Goal: Task Accomplishment & Management: Manage account settings

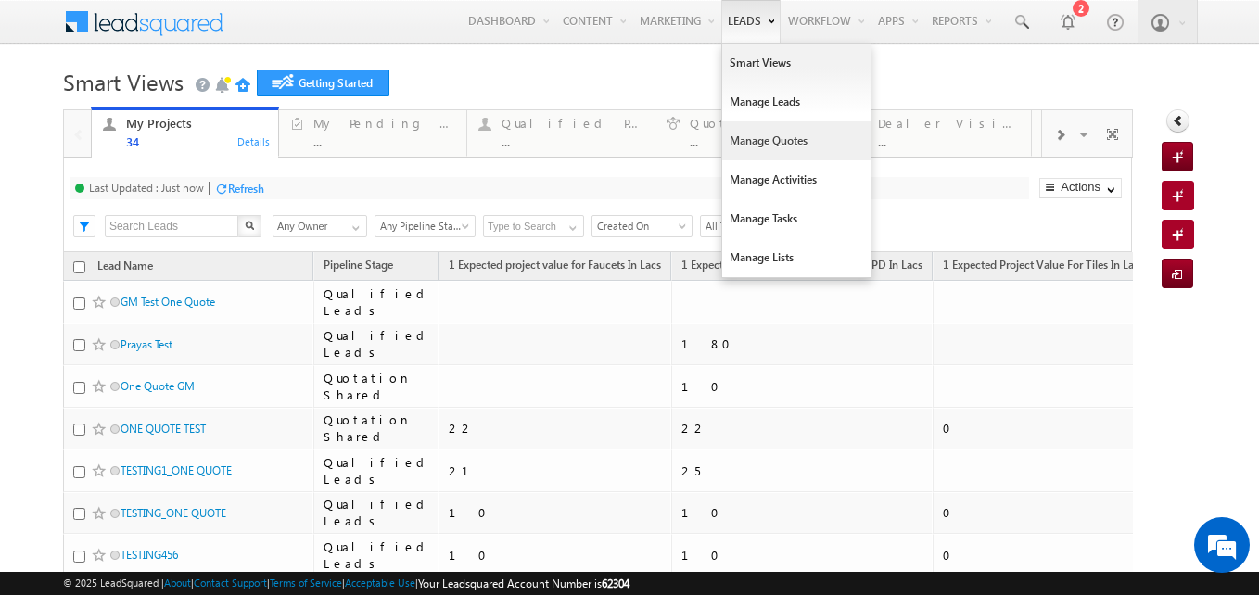
click at [726, 131] on link "Manage Quotes" at bounding box center [796, 140] width 148 height 39
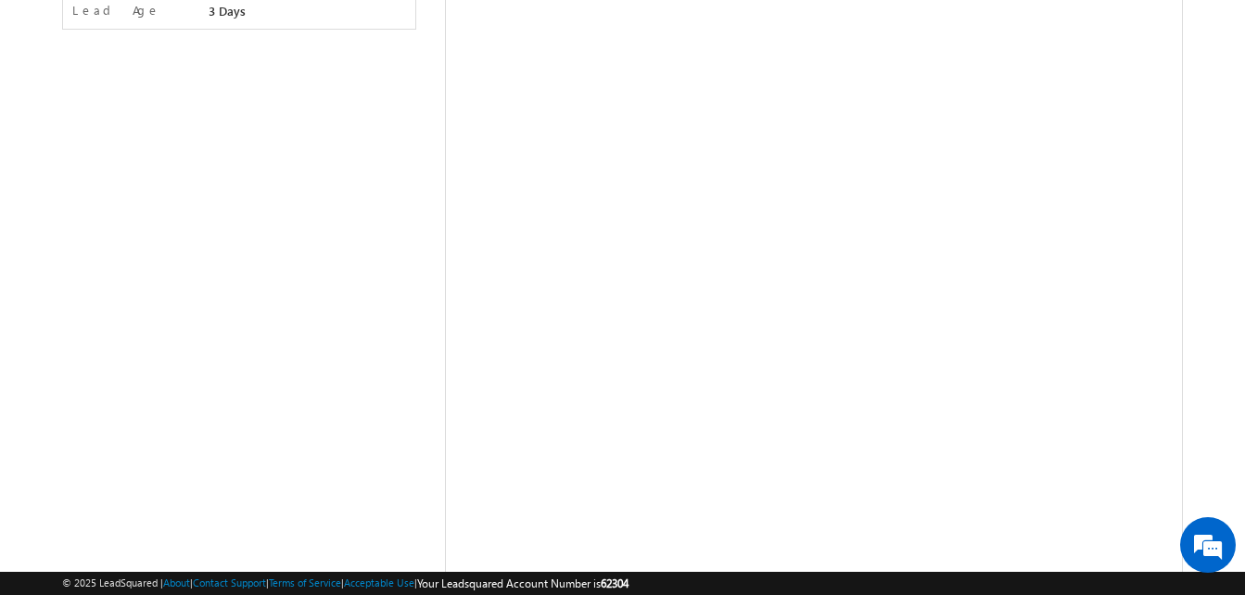
scroll to position [608, 0]
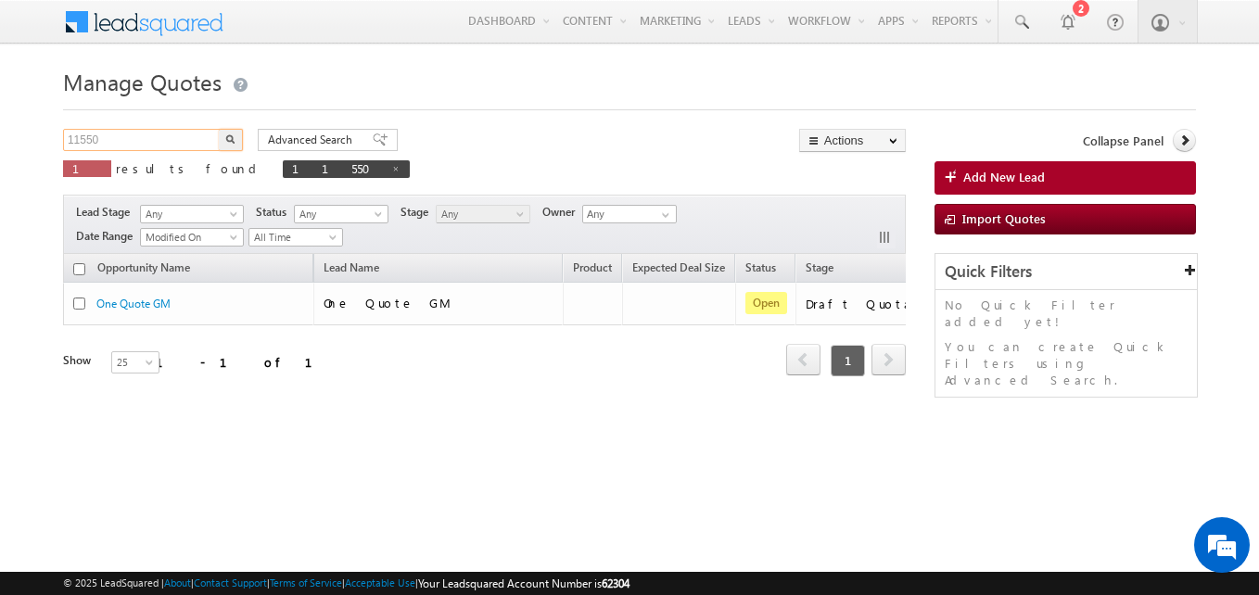
click at [126, 141] on input "11550" at bounding box center [142, 140] width 159 height 22
type input "11592"
click at [219, 129] on button "button" at bounding box center [231, 140] width 24 height 22
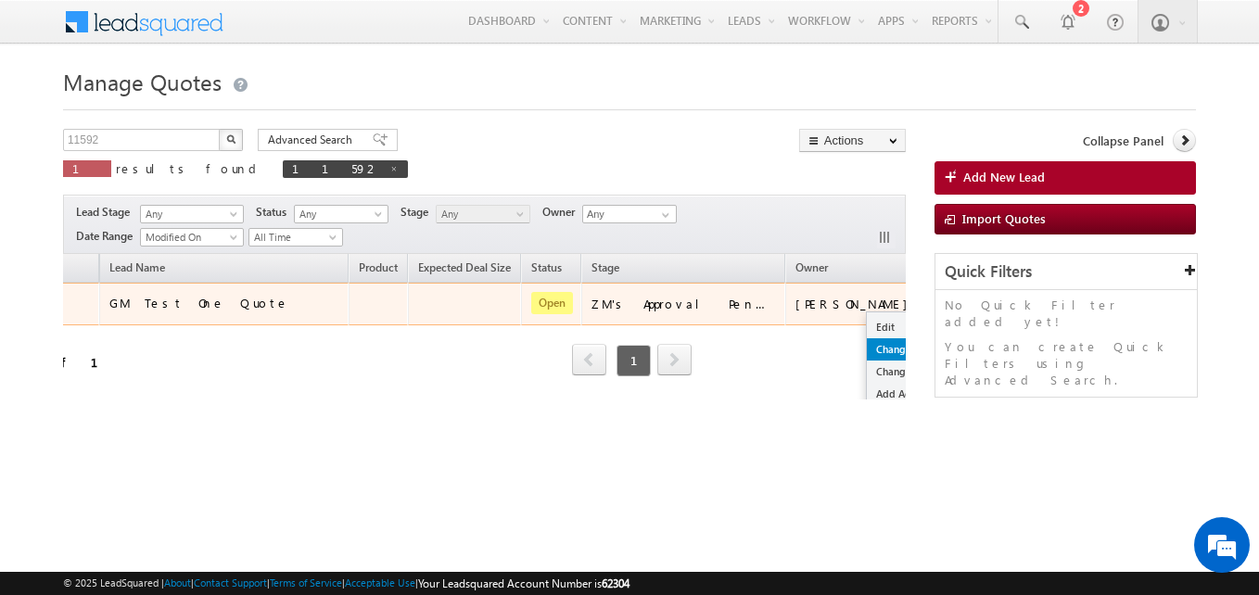
scroll to position [78, 214]
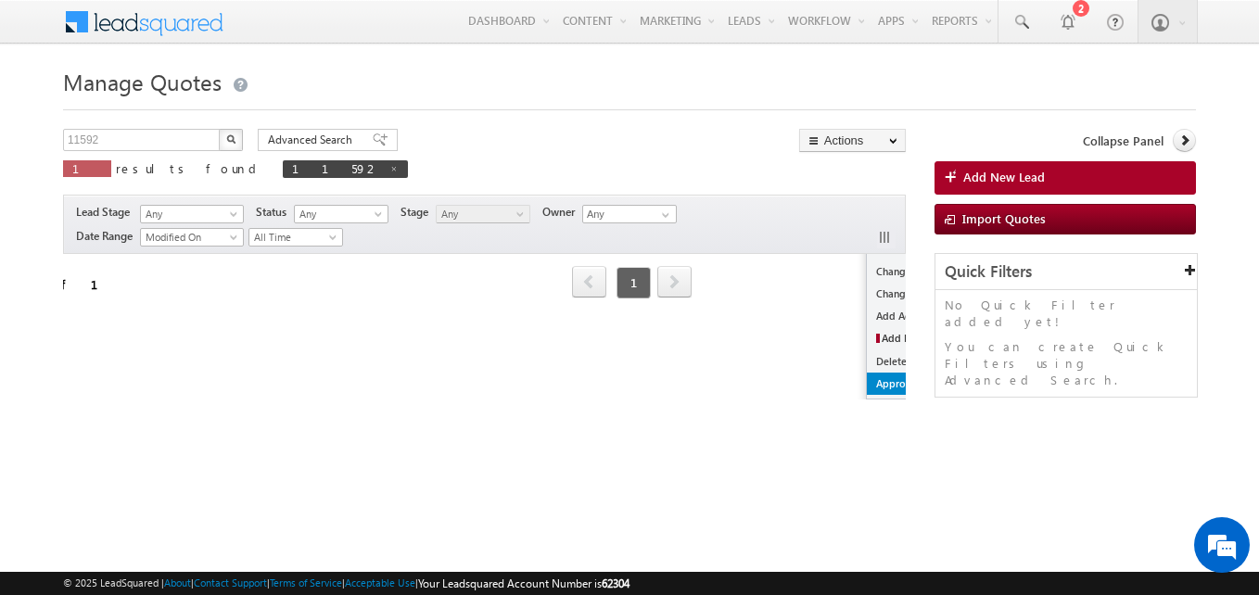
click at [867, 379] on link "Approve Quotation" at bounding box center [921, 384] width 109 height 22
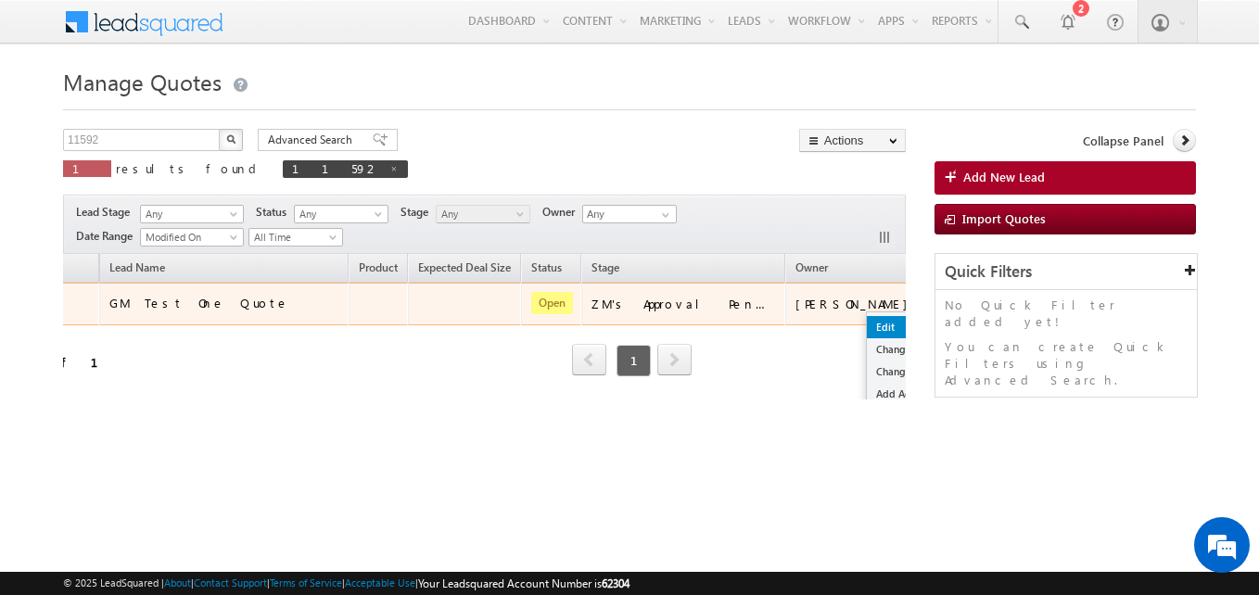
click at [867, 320] on link "Edit" at bounding box center [921, 327] width 109 height 22
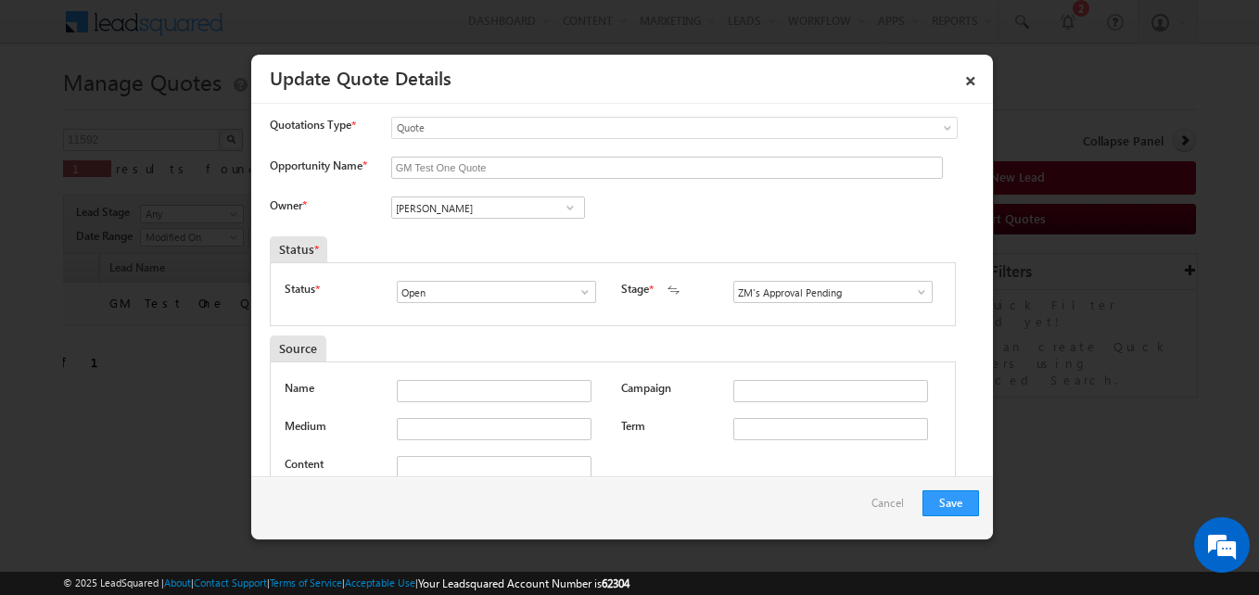
click at [905, 287] on link at bounding box center [916, 292] width 23 height 19
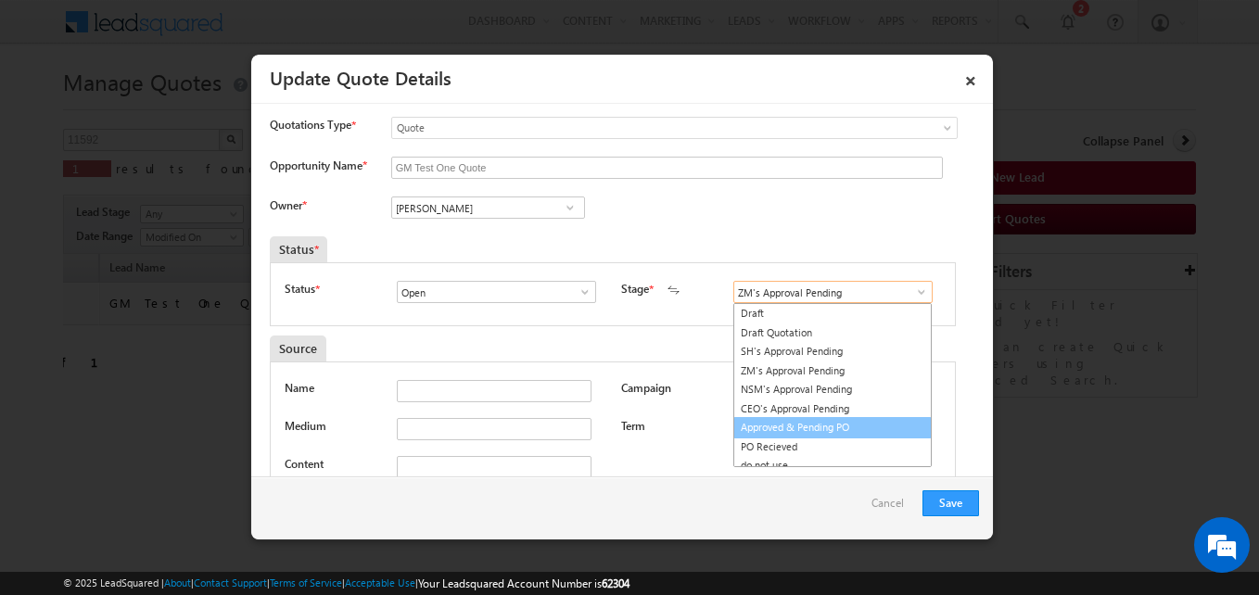
click at [803, 424] on link "Approved & Pending PO" at bounding box center [833, 427] width 198 height 21
type input "Approved & Pending PO"
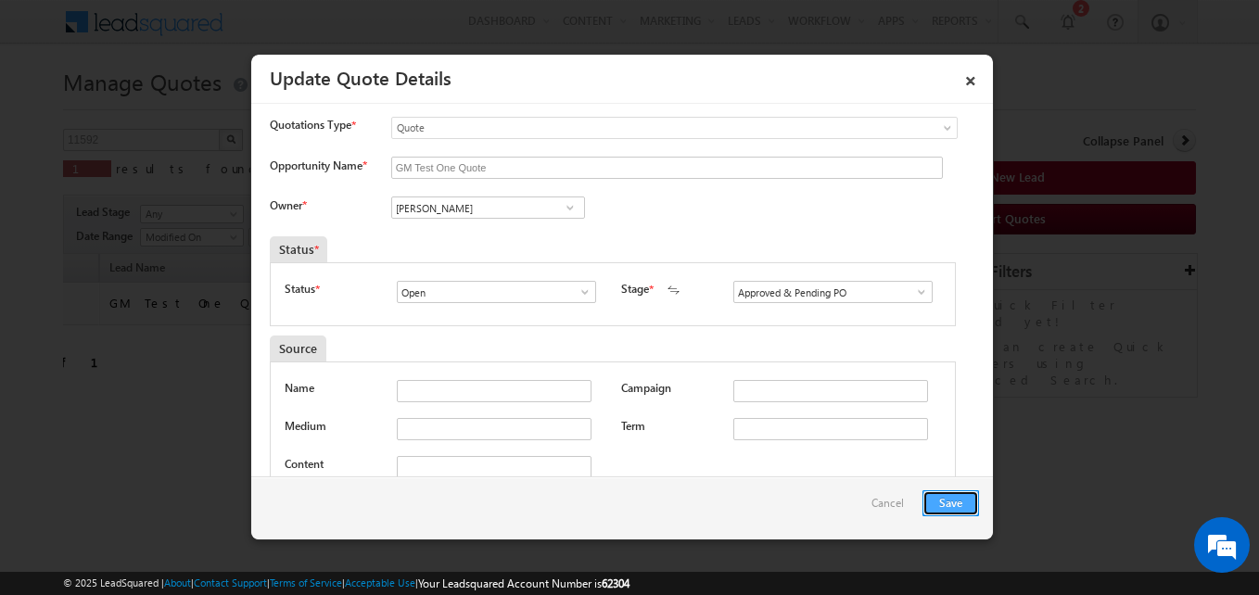
click at [938, 495] on button "Save" at bounding box center [951, 504] width 57 height 26
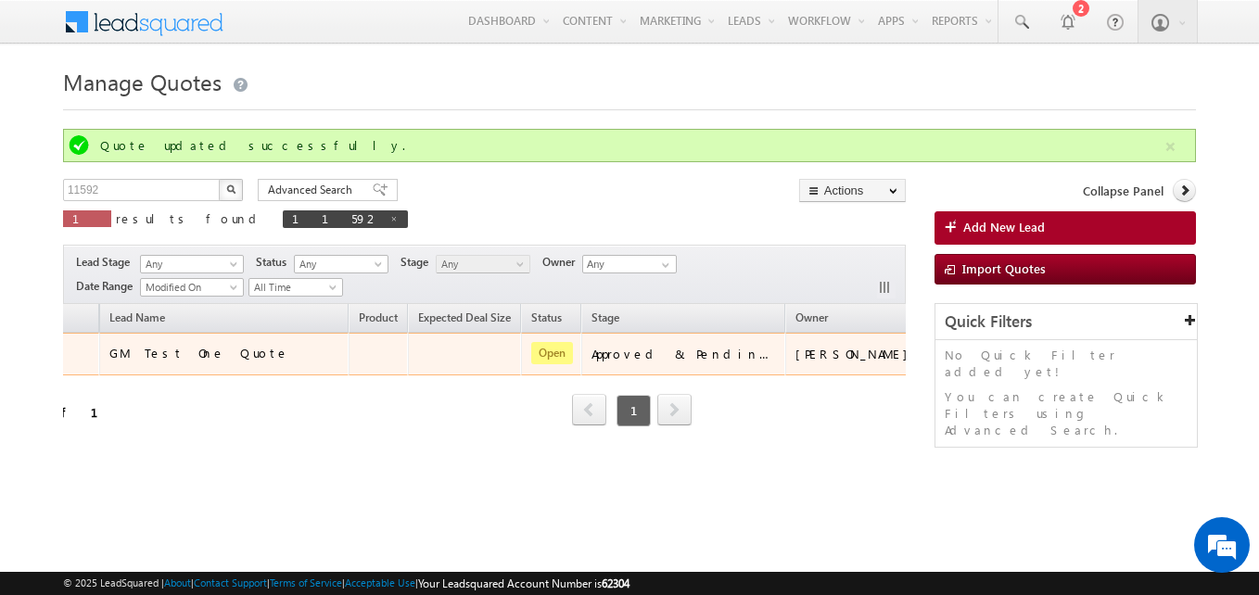
scroll to position [0, 0]
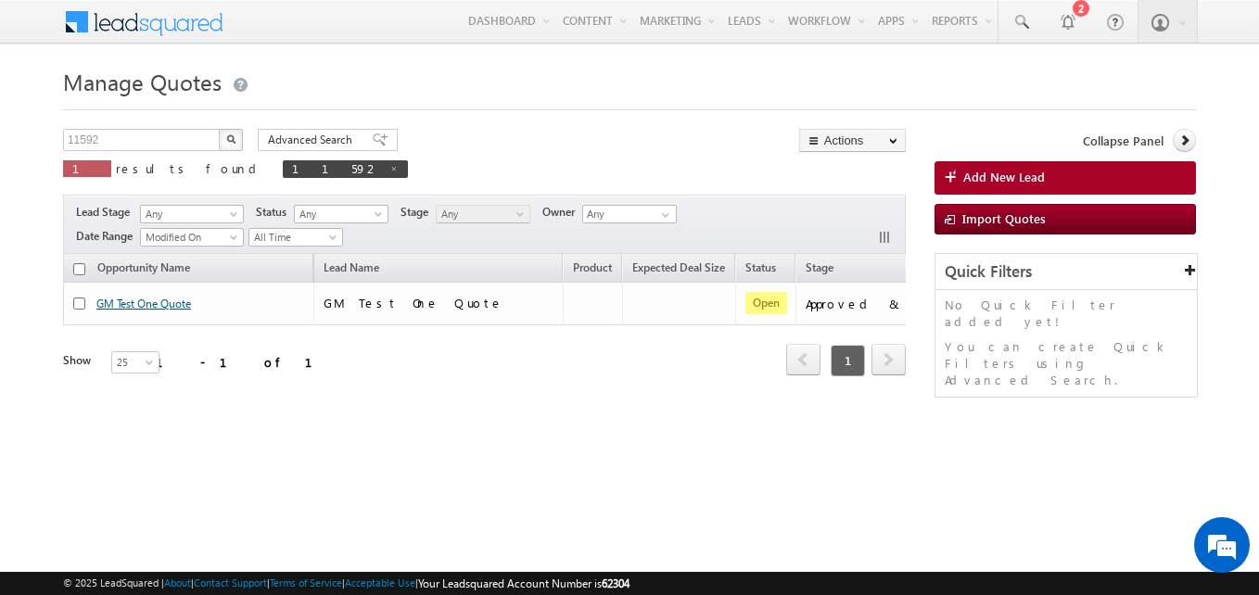
drag, startPoint x: 171, startPoint y: 348, endPoint x: 149, endPoint y: 305, distance: 47.7
click at [85, 271] on th "Opportunity Name" at bounding box center [188, 268] width 250 height 29
click at [77, 272] on input "checkbox" at bounding box center [79, 269] width 12 height 12
checkbox input "true"
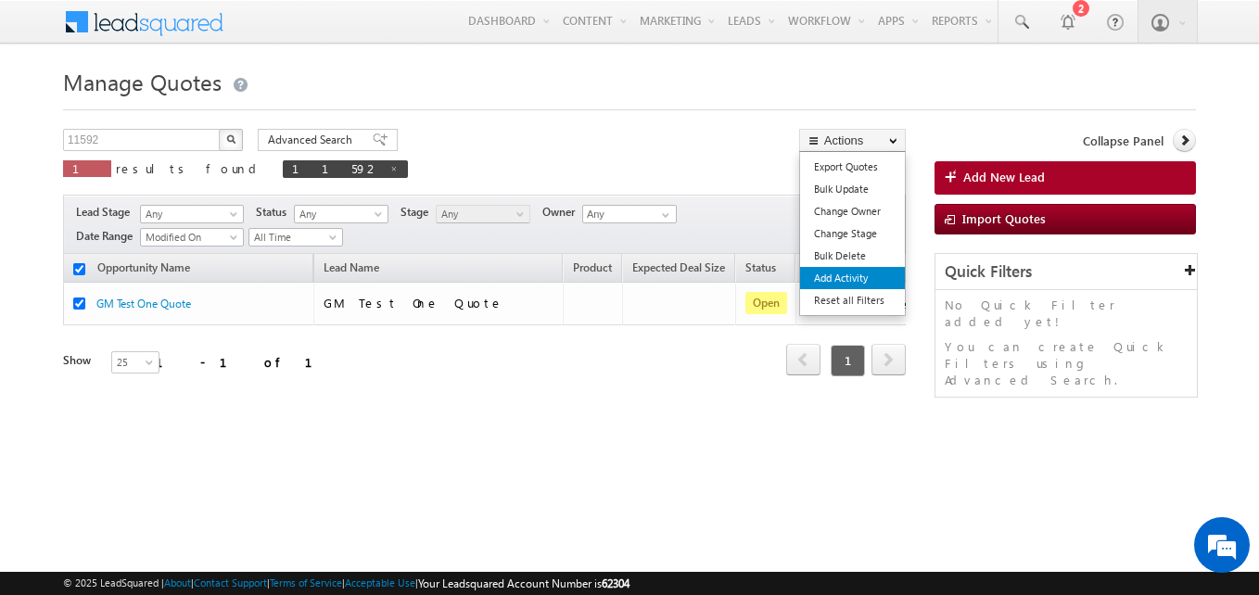
click at [833, 275] on link "Add Activity" at bounding box center [852, 278] width 105 height 22
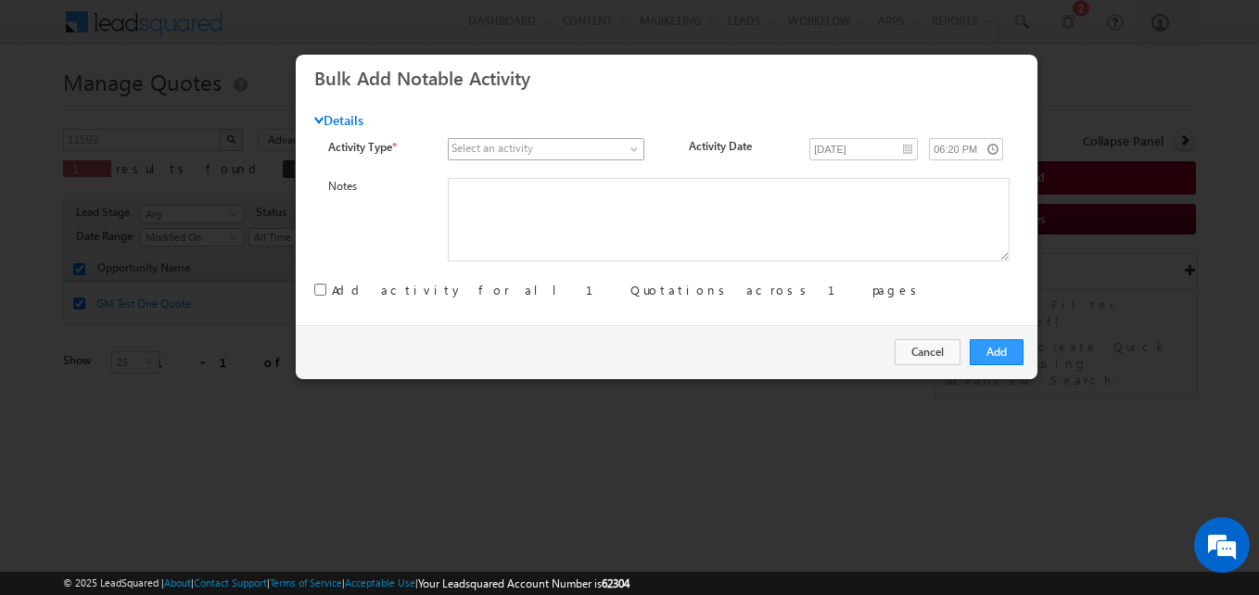
click at [618, 146] on span at bounding box center [536, 149] width 175 height 17
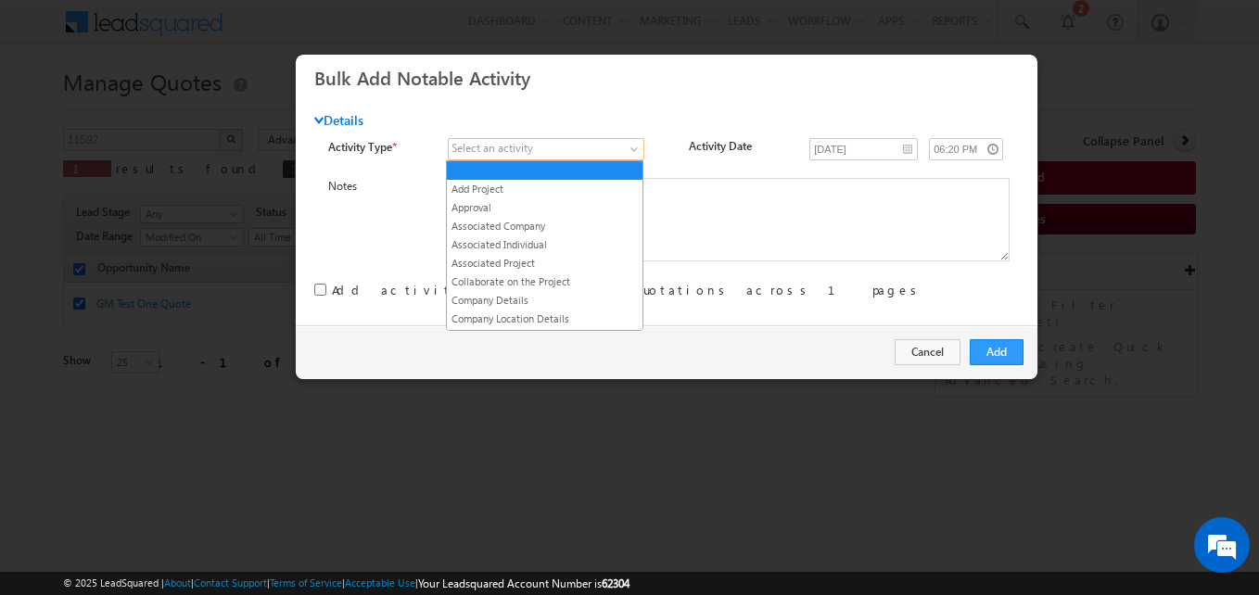
scroll to position [367, 0]
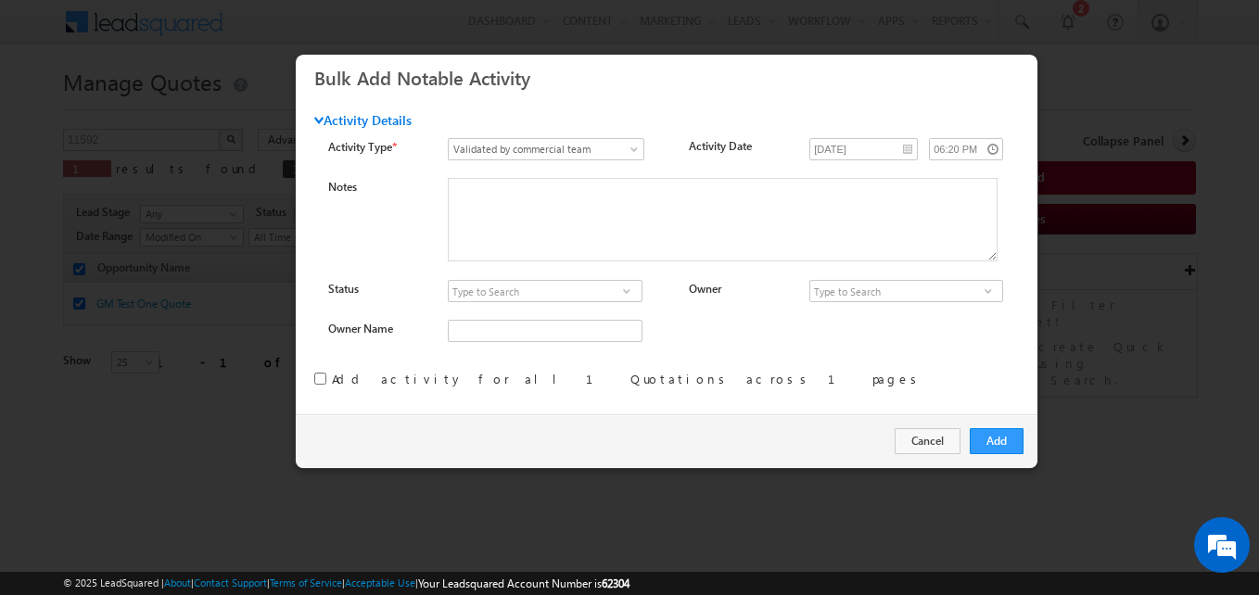
click at [623, 287] on span at bounding box center [627, 291] width 19 height 15
click at [517, 315] on link "Approved" at bounding box center [545, 312] width 194 height 21
type input "Approved"
click at [842, 289] on input at bounding box center [907, 291] width 194 height 22
type input "[PERSON_NAME]"
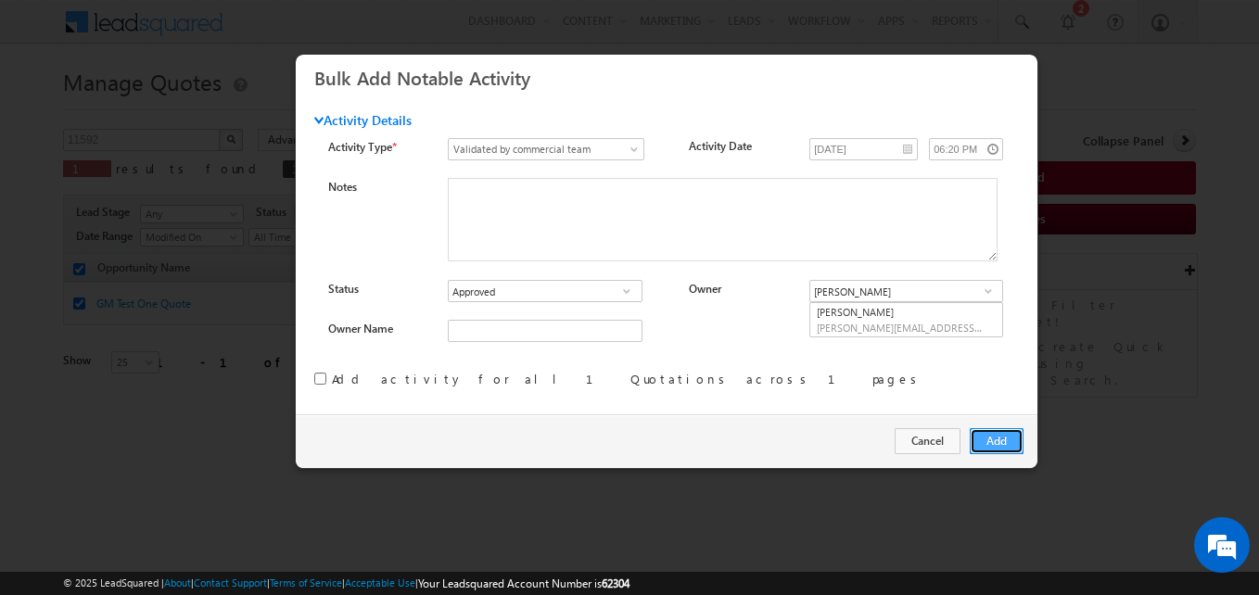
click at [1007, 432] on button "Add" at bounding box center [997, 441] width 54 height 26
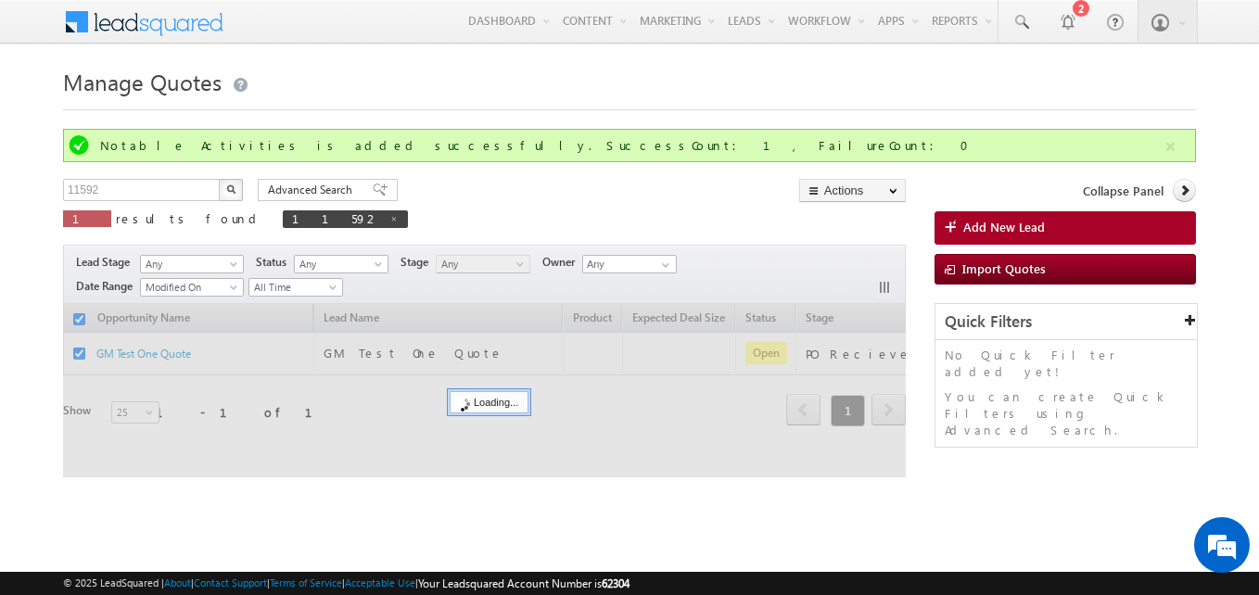
checkbox input "false"
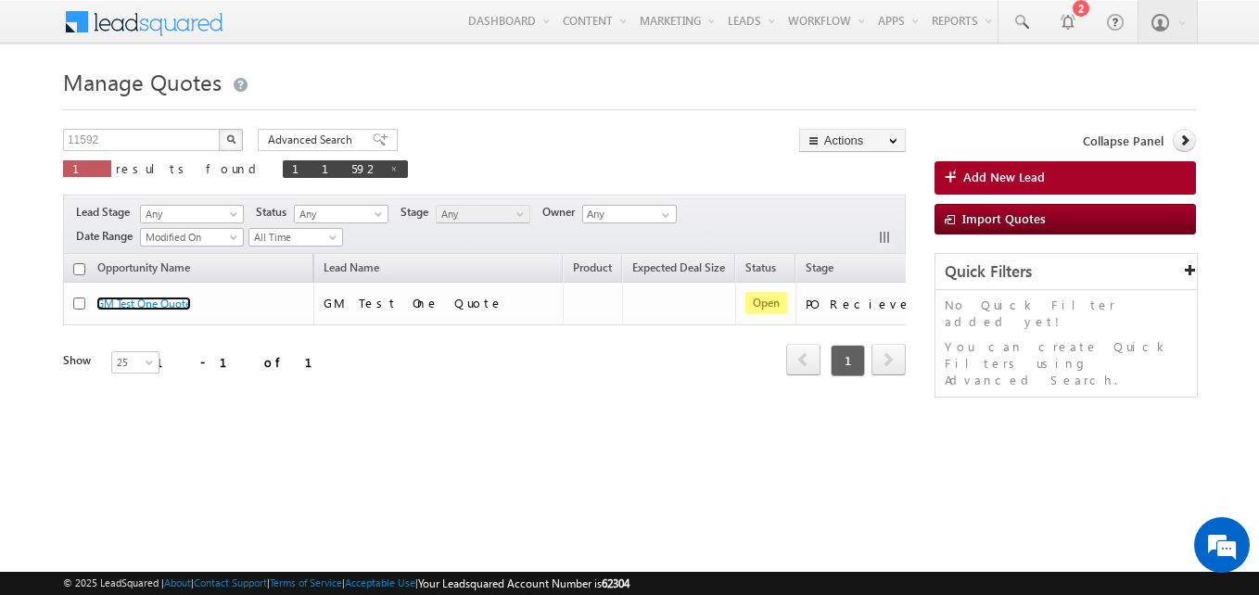
click at [83, 274] on input "checkbox" at bounding box center [79, 269] width 12 height 12
checkbox input "true"
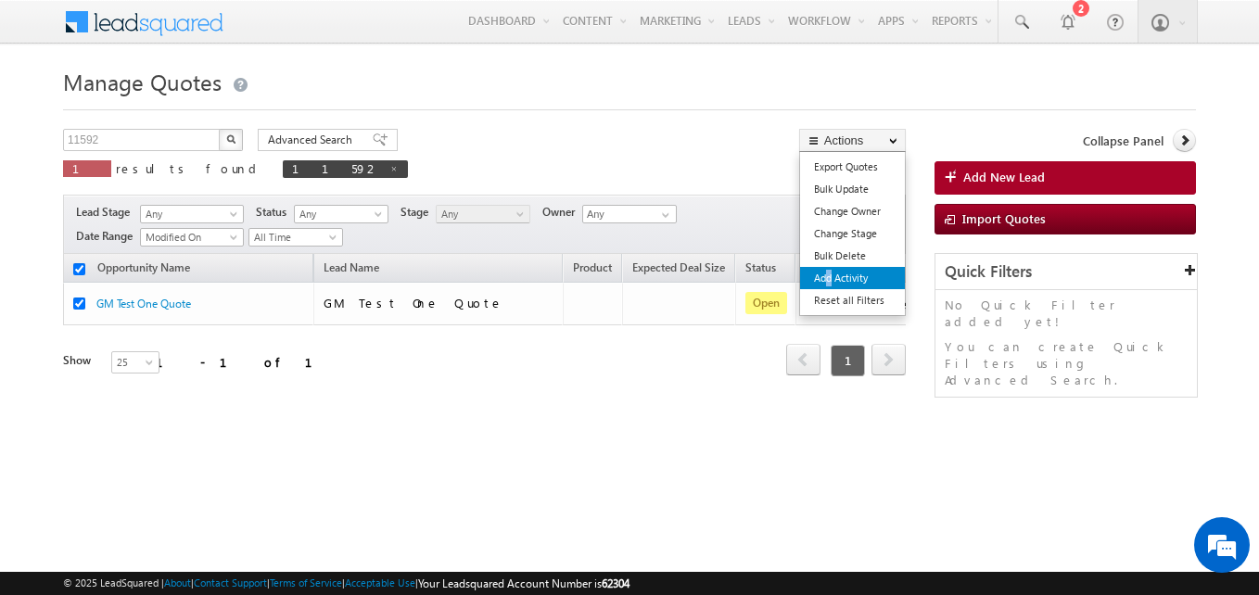
click at [827, 279] on link "Add Activity" at bounding box center [852, 278] width 105 height 22
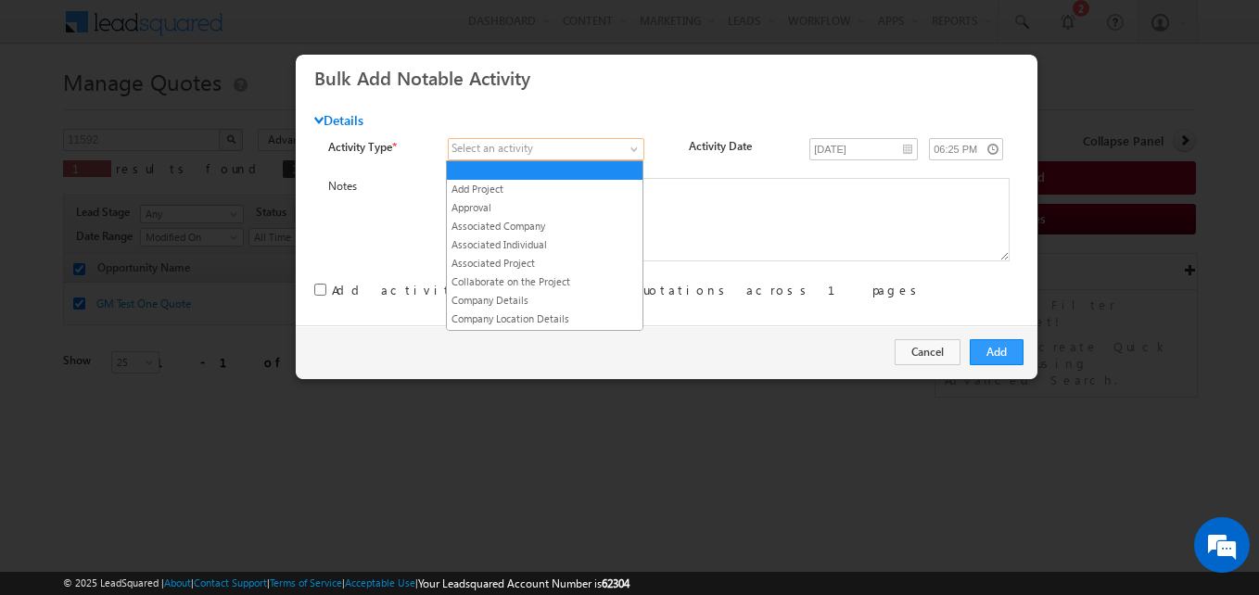
click at [628, 145] on link at bounding box center [546, 149] width 197 height 22
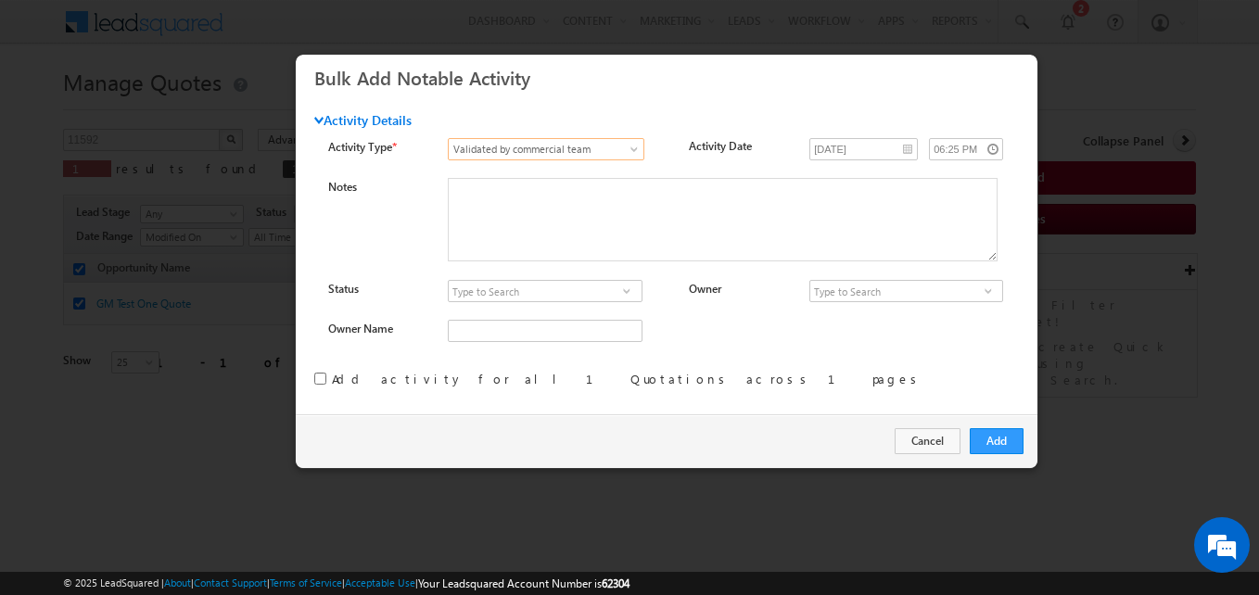
click at [618, 287] on span at bounding box center [627, 291] width 19 height 15
click at [499, 306] on link "Approved" at bounding box center [545, 312] width 194 height 21
type input "Approved"
click at [812, 293] on input at bounding box center [907, 291] width 194 height 22
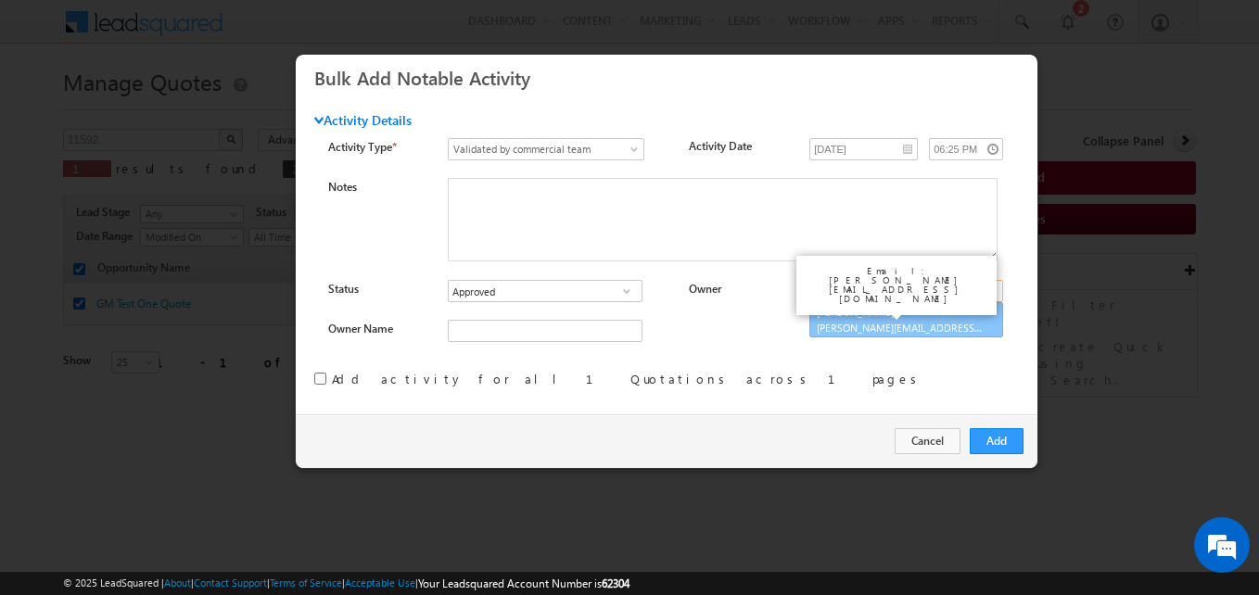
click at [817, 314] on link "[PERSON_NAME] [PERSON_NAME][EMAIL_ADDRESS][DOMAIN_NAME]" at bounding box center [907, 319] width 194 height 35
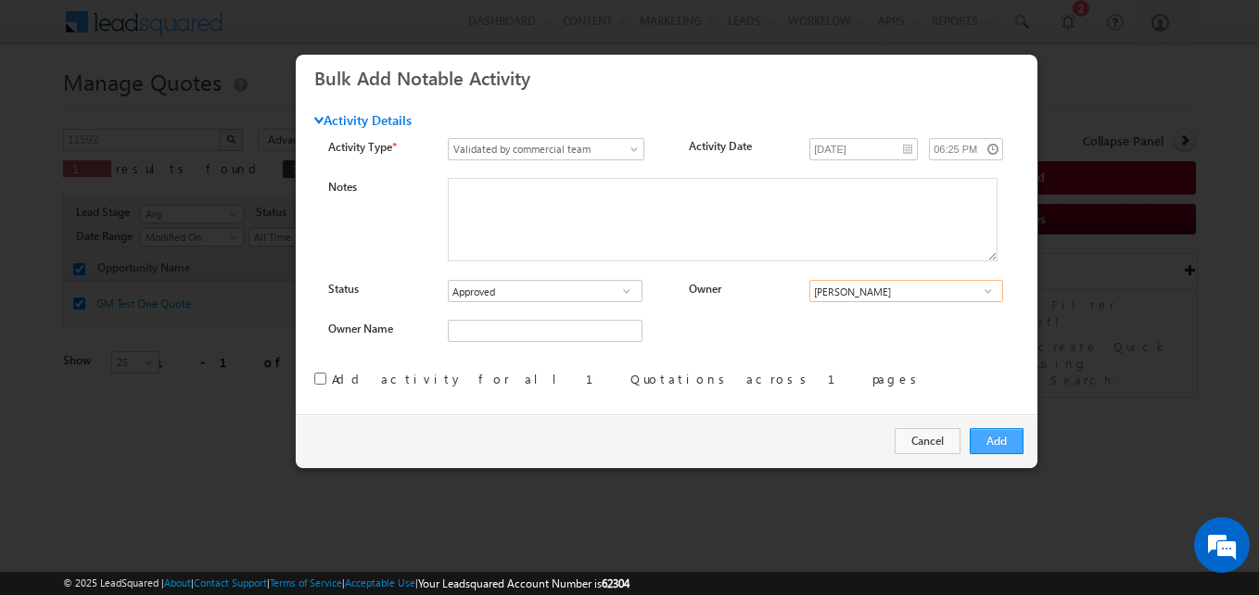
type input "[PERSON_NAME]"
click at [993, 435] on button "Add" at bounding box center [997, 441] width 54 height 26
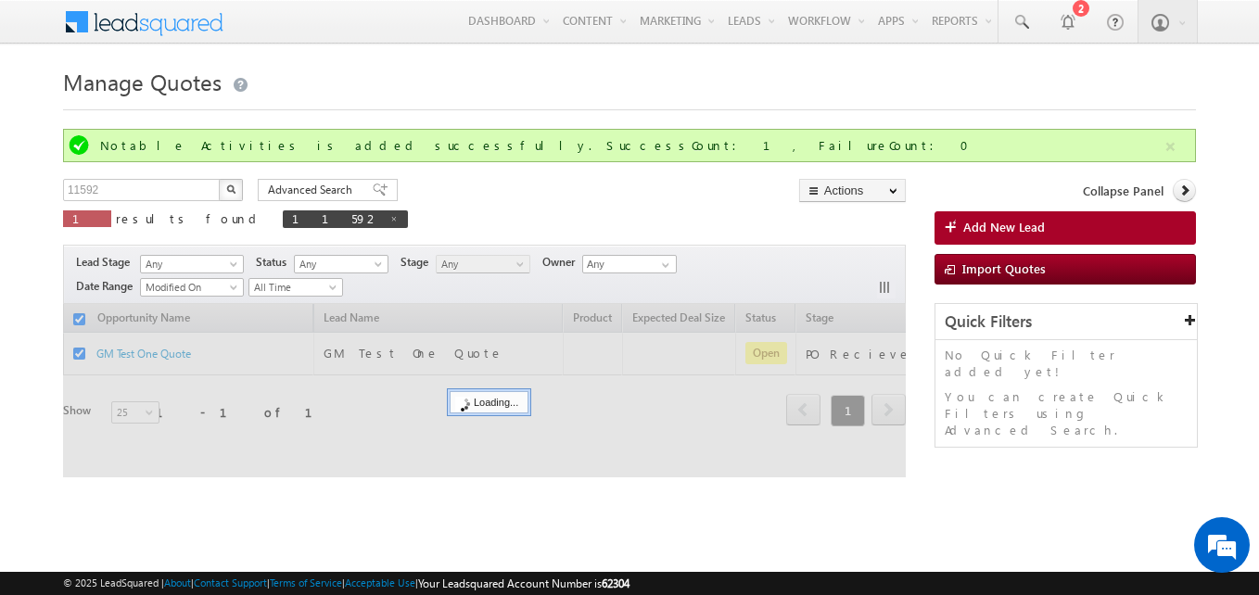
checkbox input "false"
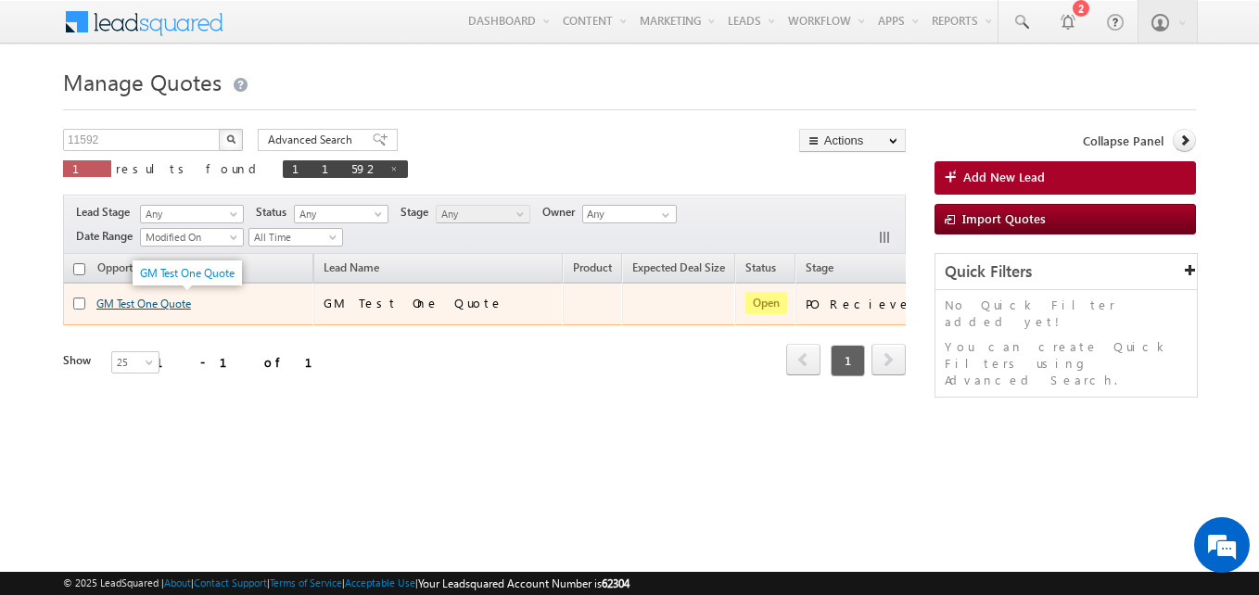
drag, startPoint x: 0, startPoint y: 0, endPoint x: 128, endPoint y: 308, distance: 333.4
